Goal: Task Accomplishment & Management: Complete application form

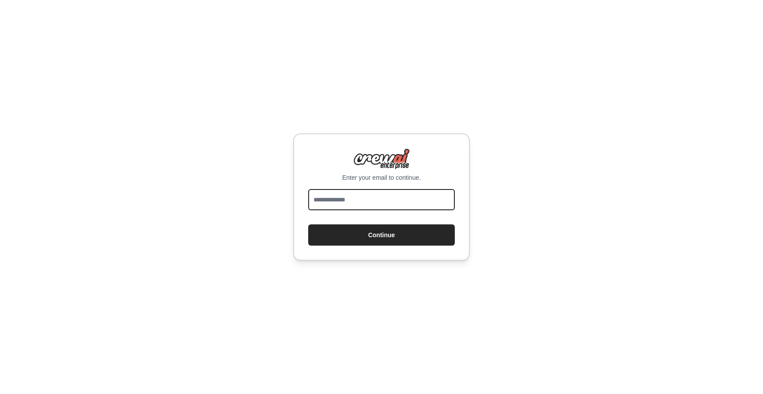
click at [373, 201] on input "email" at bounding box center [381, 199] width 147 height 21
type input "**********"
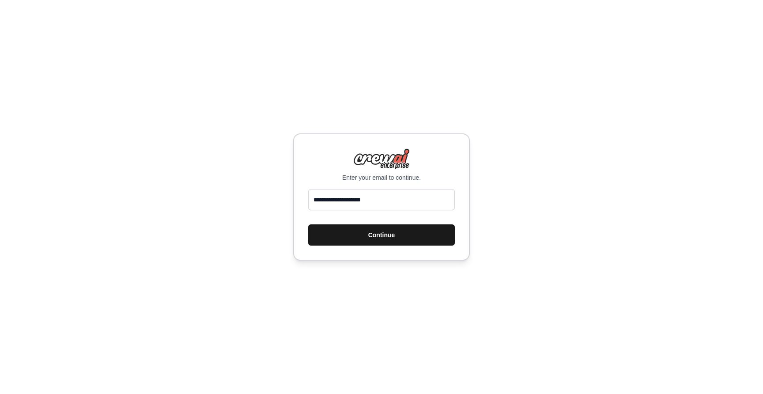
click at [400, 236] on button "Continue" at bounding box center [381, 234] width 147 height 21
